Goal: Book appointment/travel/reservation

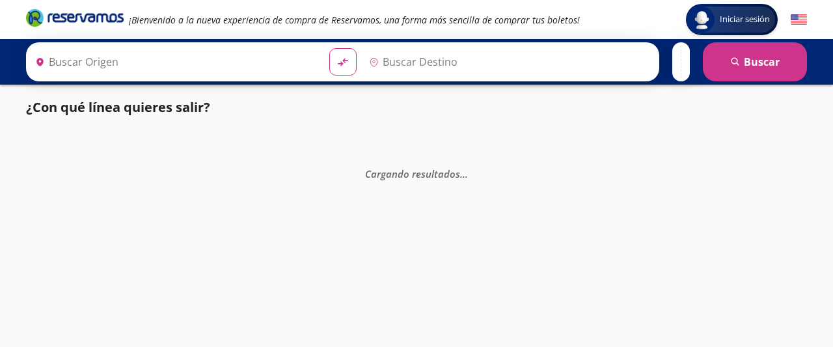
type input "Tijuana, [GEOGRAPHIC_DATA][US_STATE]"
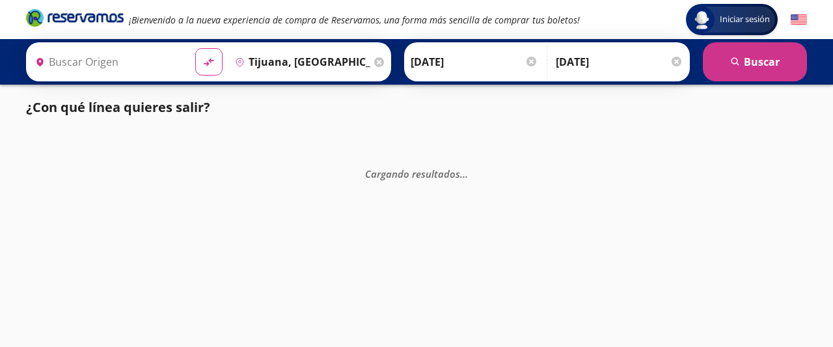
type input "[GEOGRAPHIC_DATA], [GEOGRAPHIC_DATA]"
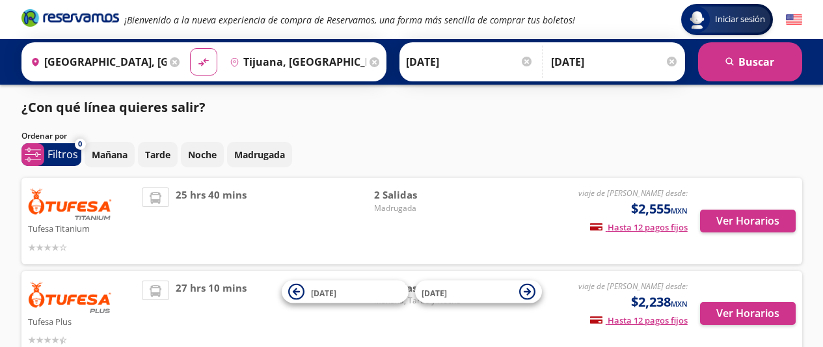
click at [306, 106] on div "¿Con qué línea quieres salir?" at bounding box center [411, 108] width 781 height 20
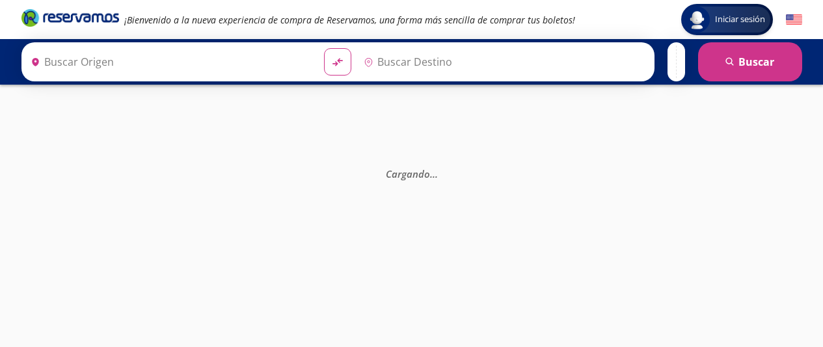
type input "[GEOGRAPHIC_DATA], [GEOGRAPHIC_DATA]"
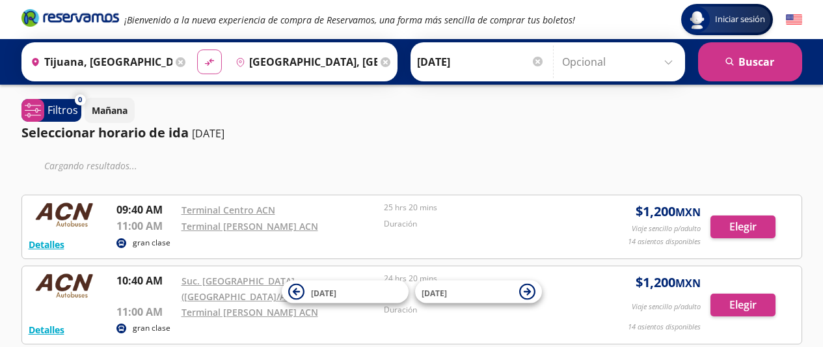
click at [211, 65] on icon "material-symbols:compare-arrows-rounded" at bounding box center [210, 62] width 12 height 12
type input "[GEOGRAPHIC_DATA], [GEOGRAPHIC_DATA]"
type input "Tijuana, [GEOGRAPHIC_DATA][US_STATE]"
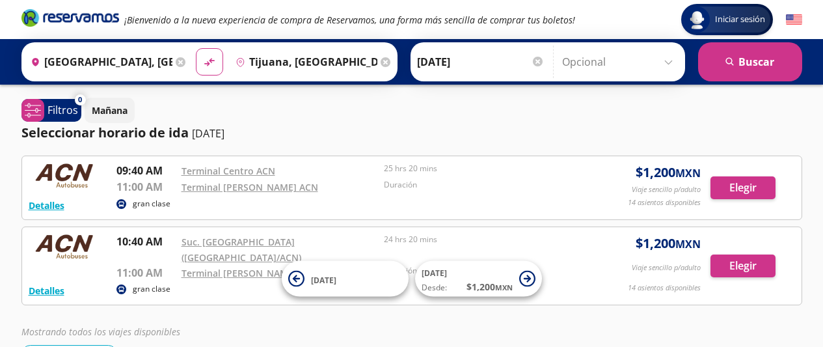
drag, startPoint x: 206, startPoint y: 308, endPoint x: 198, endPoint y: 302, distance: 10.3
drag, startPoint x: 198, startPoint y: 302, endPoint x: 517, endPoint y: 115, distance: 370.1
click at [517, 115] on div "Mañana" at bounding box center [444, 110] width 718 height 25
click at [515, 107] on div "Mañana" at bounding box center [444, 110] width 718 height 25
click at [427, 135] on div "Seleccionar horario de ida 10-oct-25" at bounding box center [411, 133] width 781 height 20
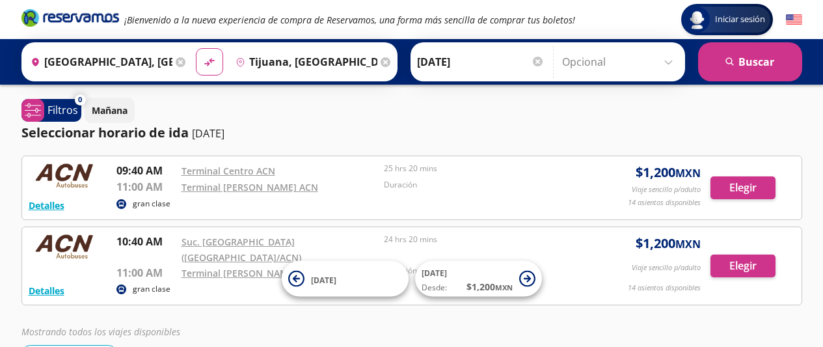
click at [362, 102] on div "Mañana" at bounding box center [444, 110] width 718 height 25
click at [368, 97] on div "Iniciar sesión Iniciar sesión ¡Bienvenido a la nueva experiencia de compra de R…" at bounding box center [411, 214] width 823 height 428
